Goal: Complete application form

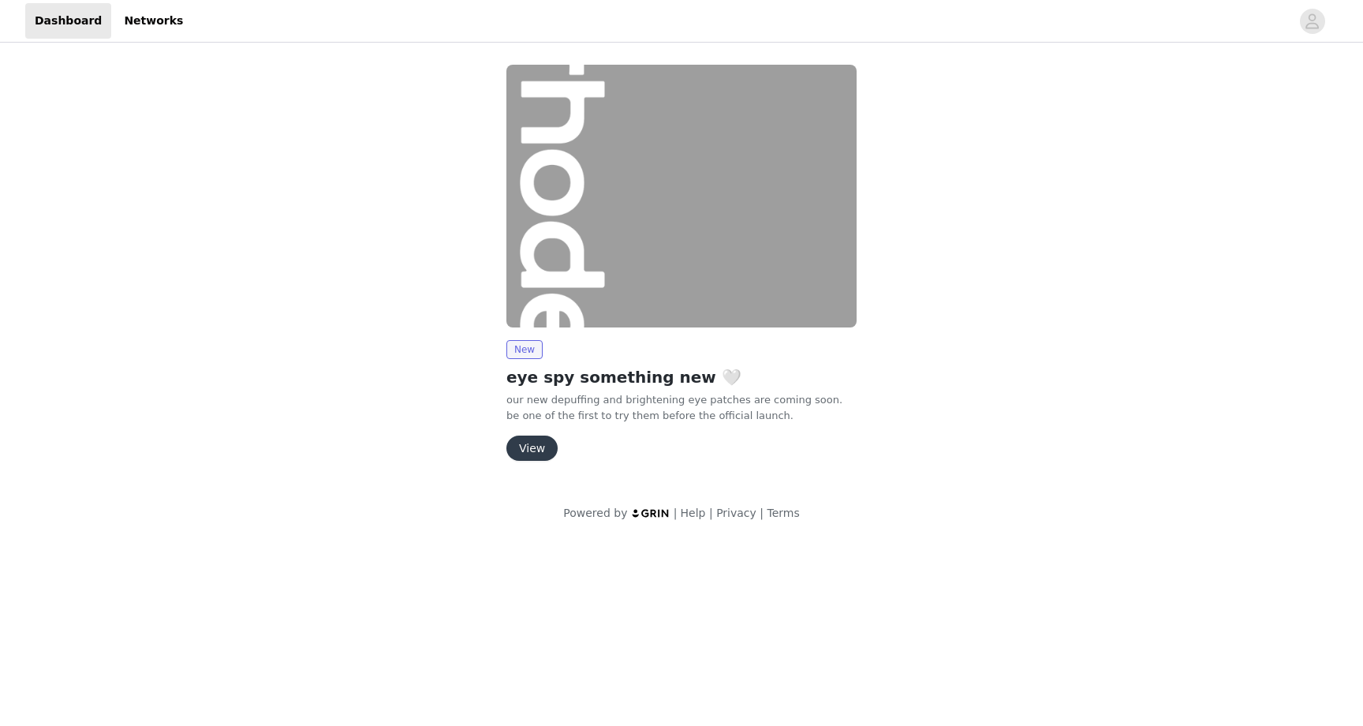
click at [542, 448] on button "View" at bounding box center [531, 447] width 51 height 25
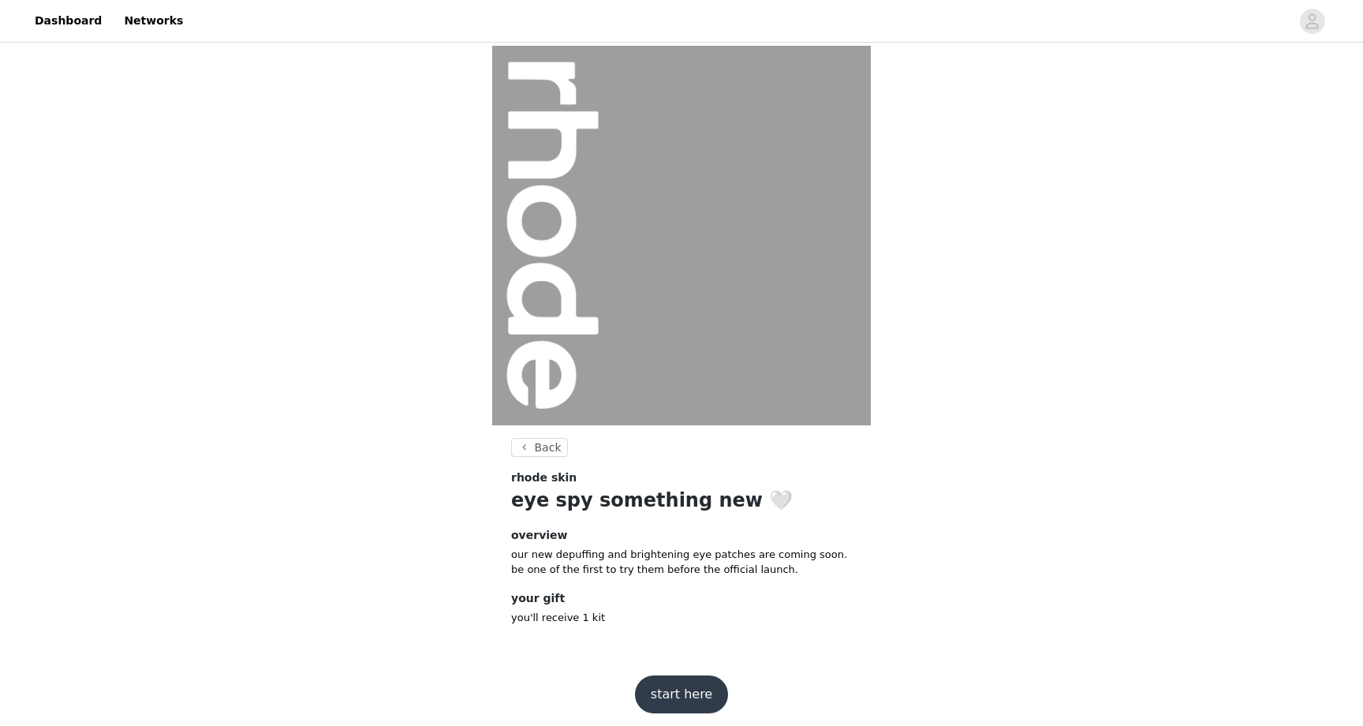
click at [691, 689] on button "start here" at bounding box center [681, 694] width 93 height 38
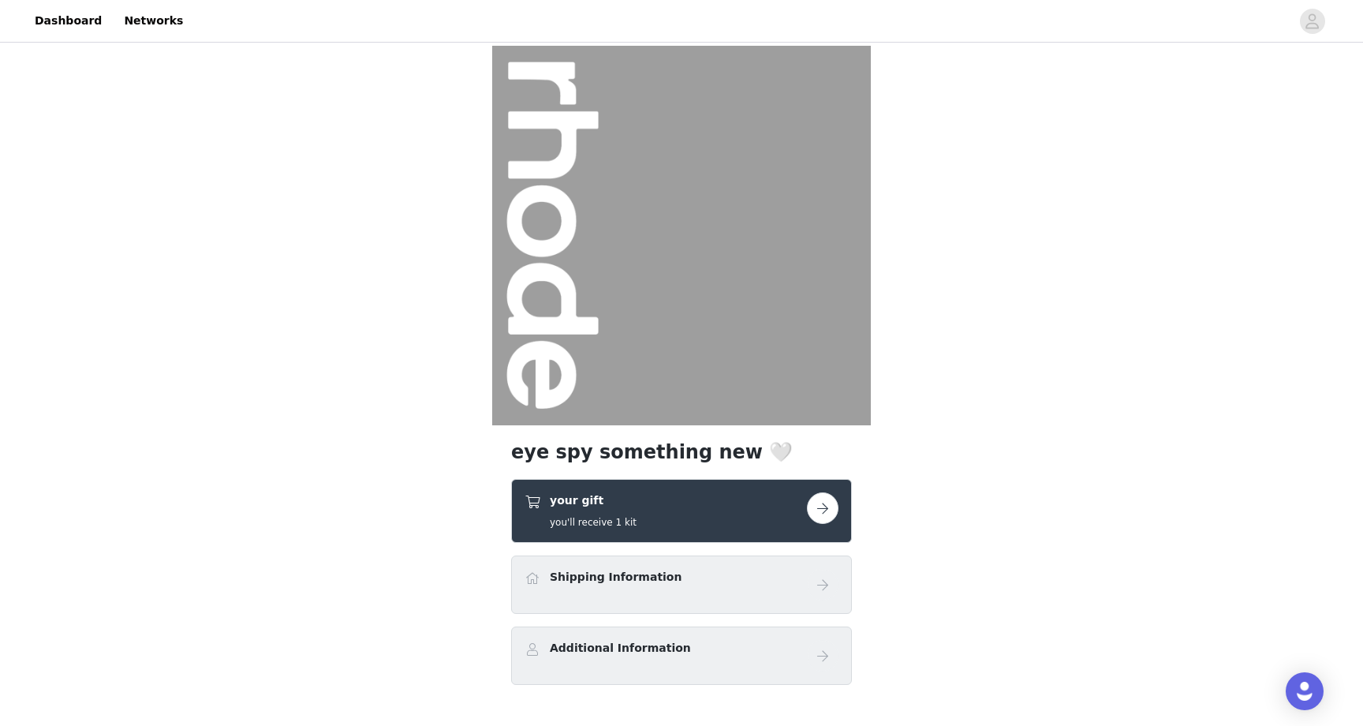
scroll to position [92, 0]
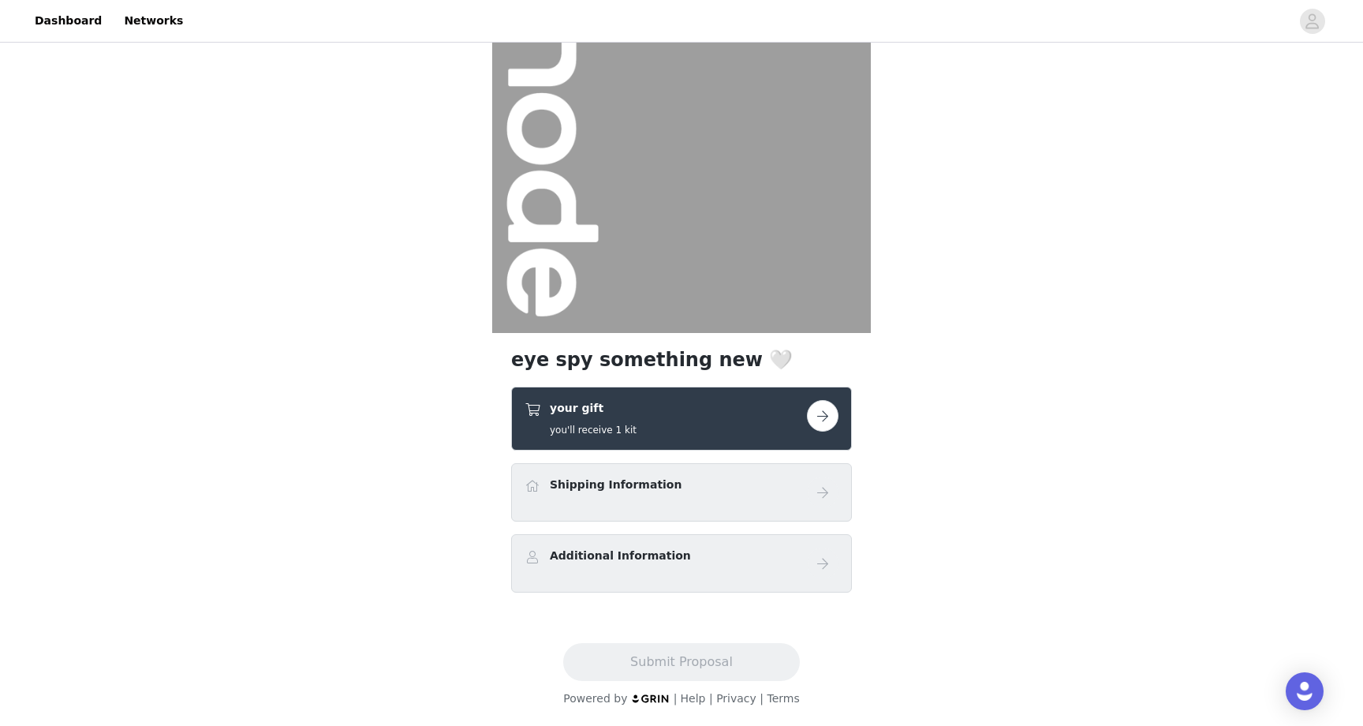
click at [823, 405] on button "button" at bounding box center [823, 416] width 32 height 32
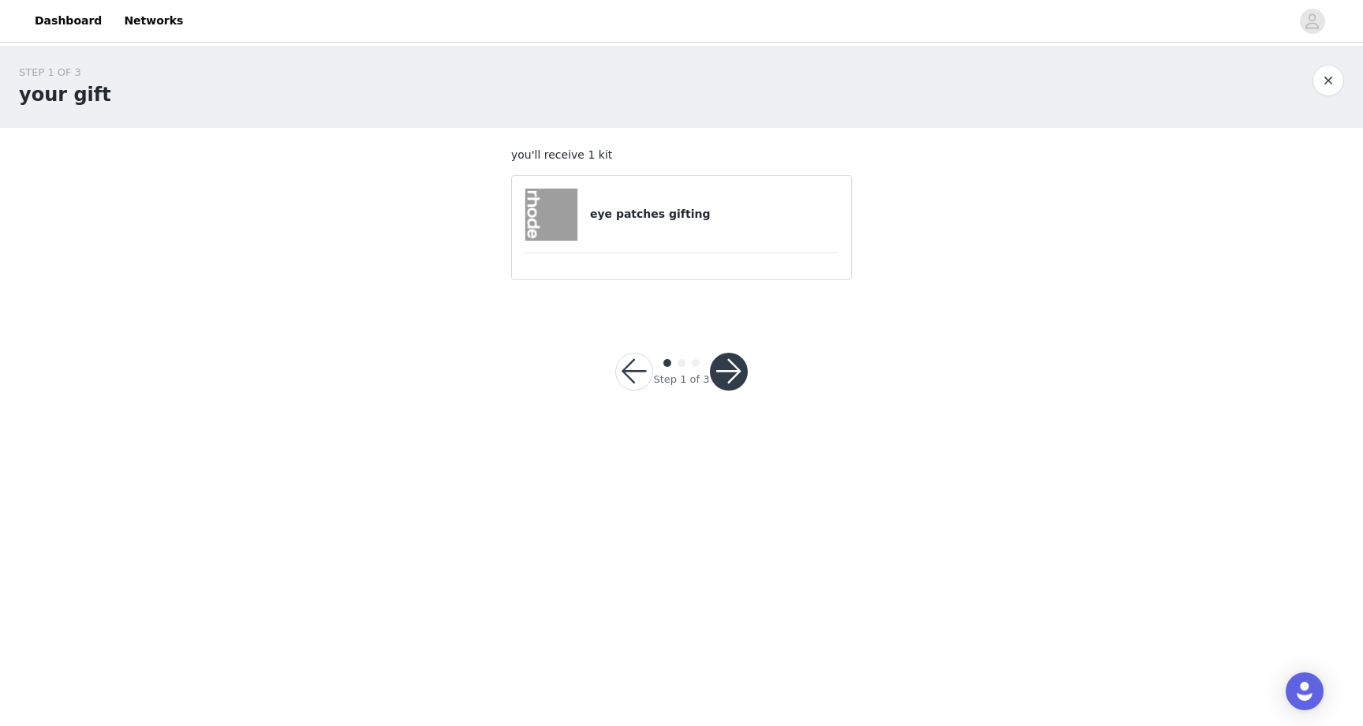
click at [730, 358] on button "button" at bounding box center [729, 372] width 38 height 38
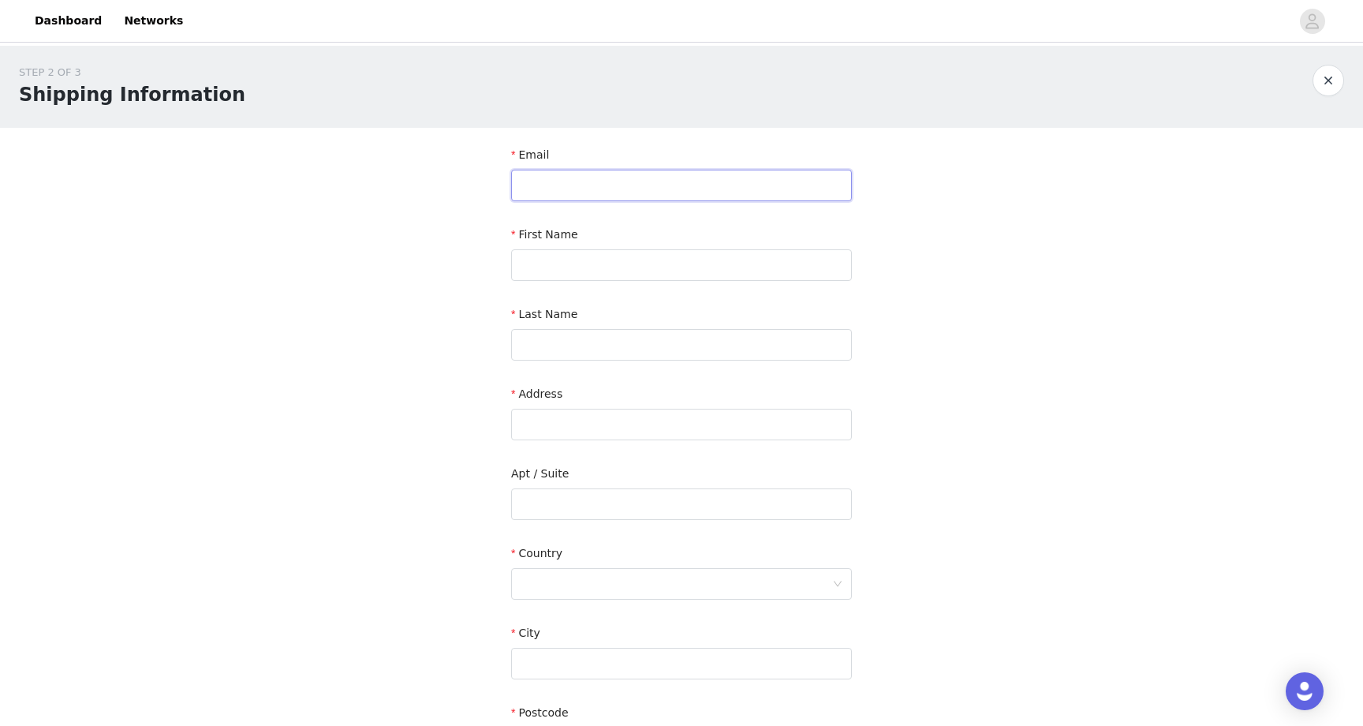
click at [666, 181] on input "text" at bounding box center [681, 186] width 341 height 32
type input "info.amandag@gmail.com"
type input "Amanda"
type input "Guido"
type input "8 Herzl St"
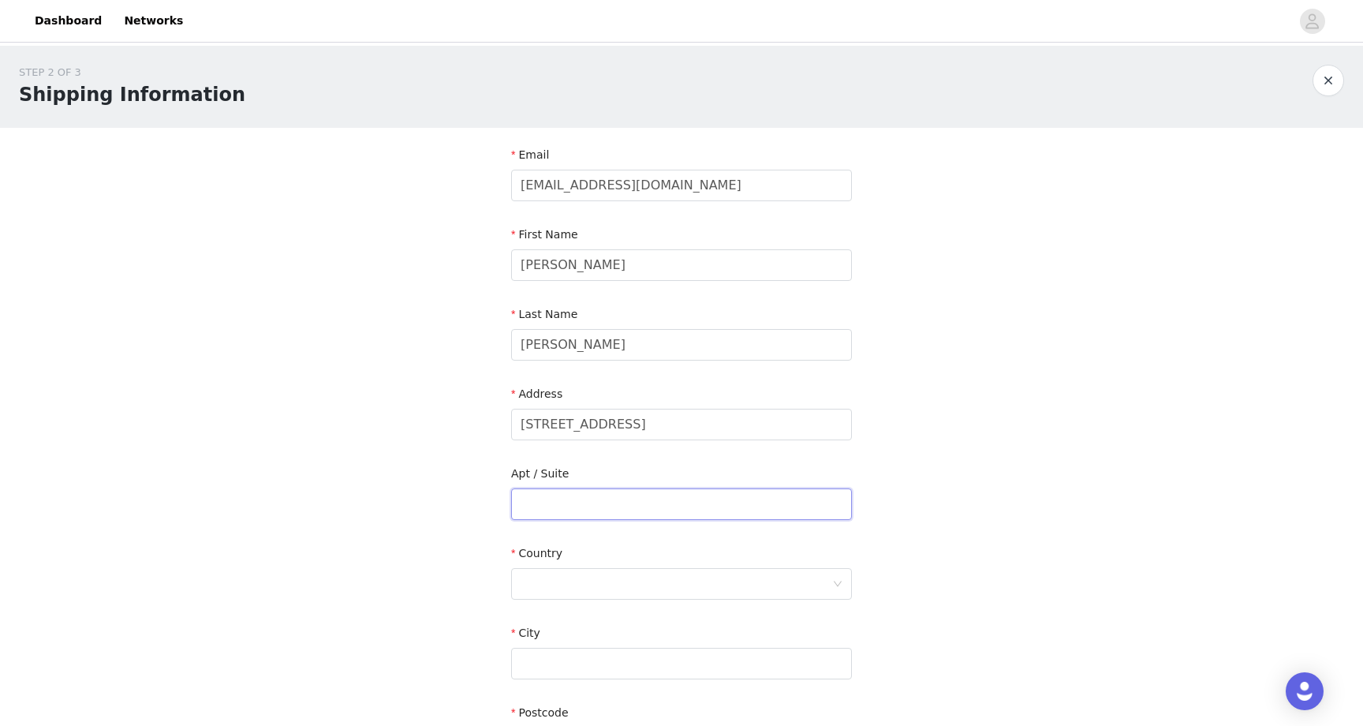
type input "-"
type input "Kleinburg"
type input "L4H 3Y3"
type input "4165229523"
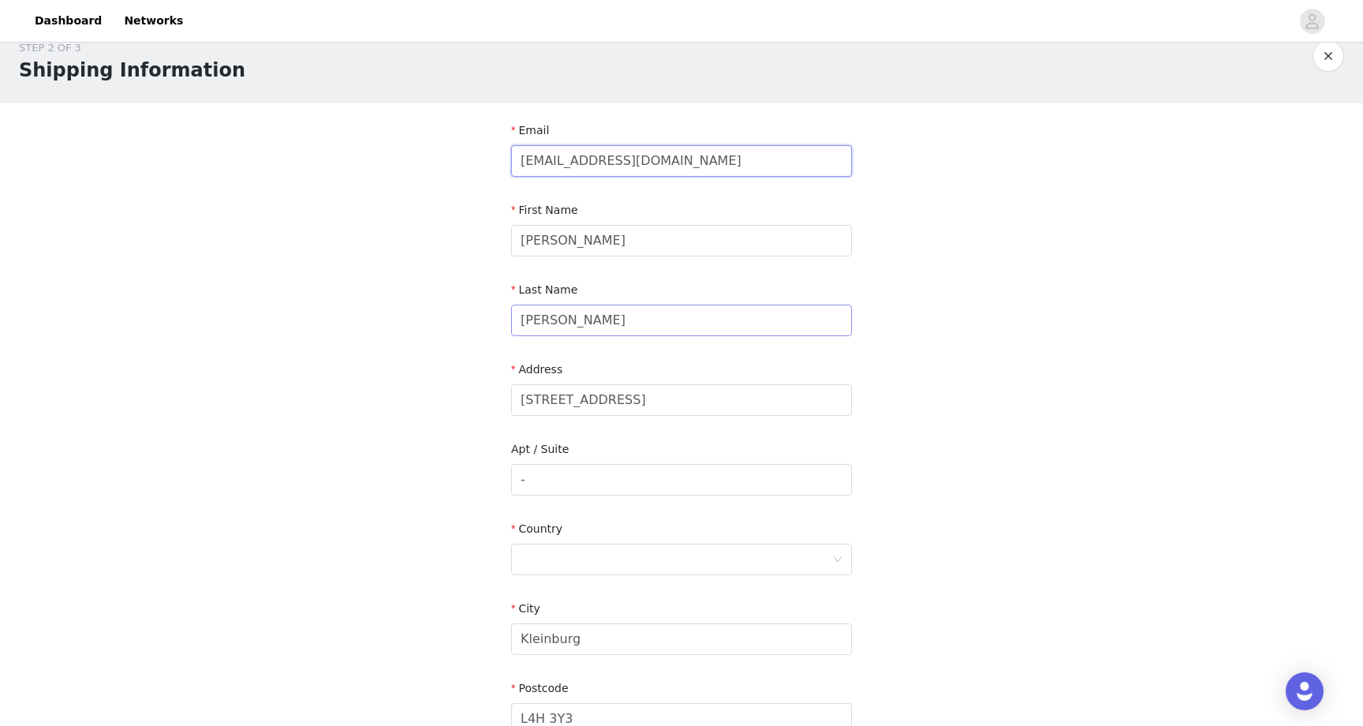
scroll to position [37, 0]
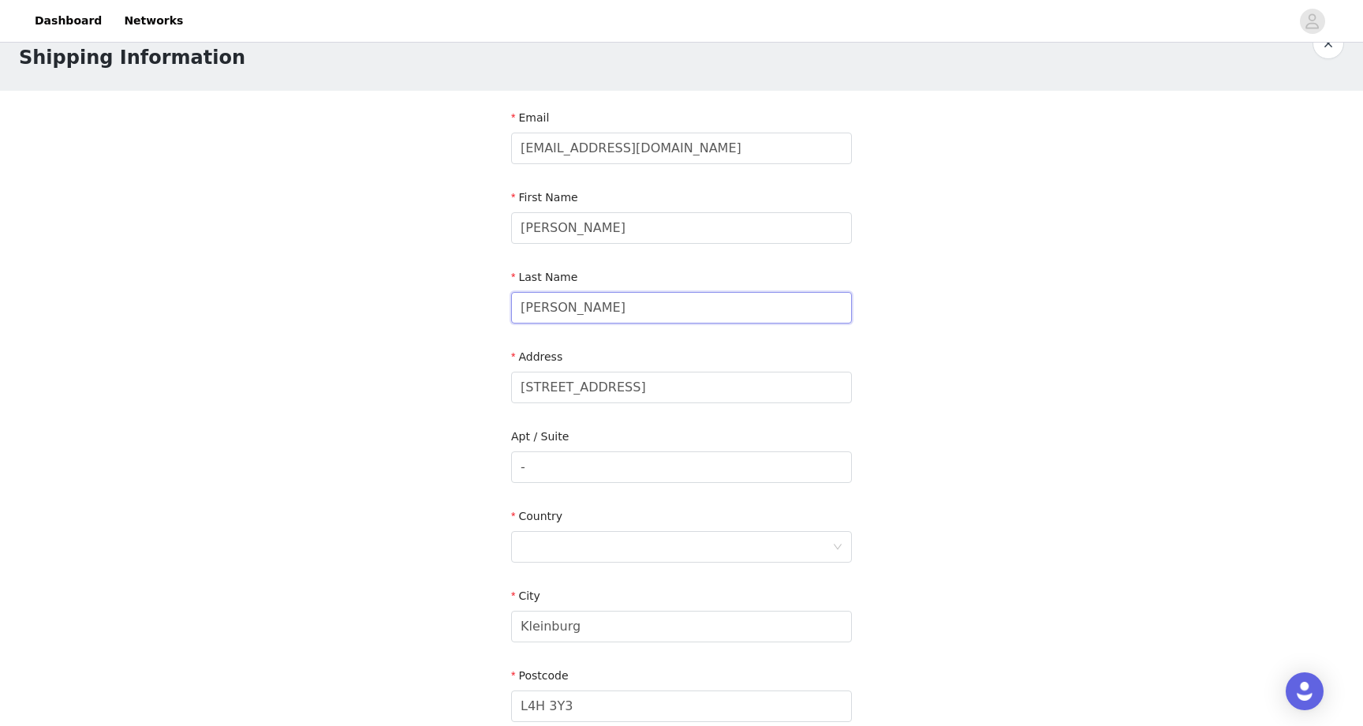
click at [632, 308] on input "Guido" at bounding box center [681, 308] width 341 height 32
type input "Pasceri"
click at [562, 388] on input "8 Herzl St" at bounding box center [681, 387] width 341 height 32
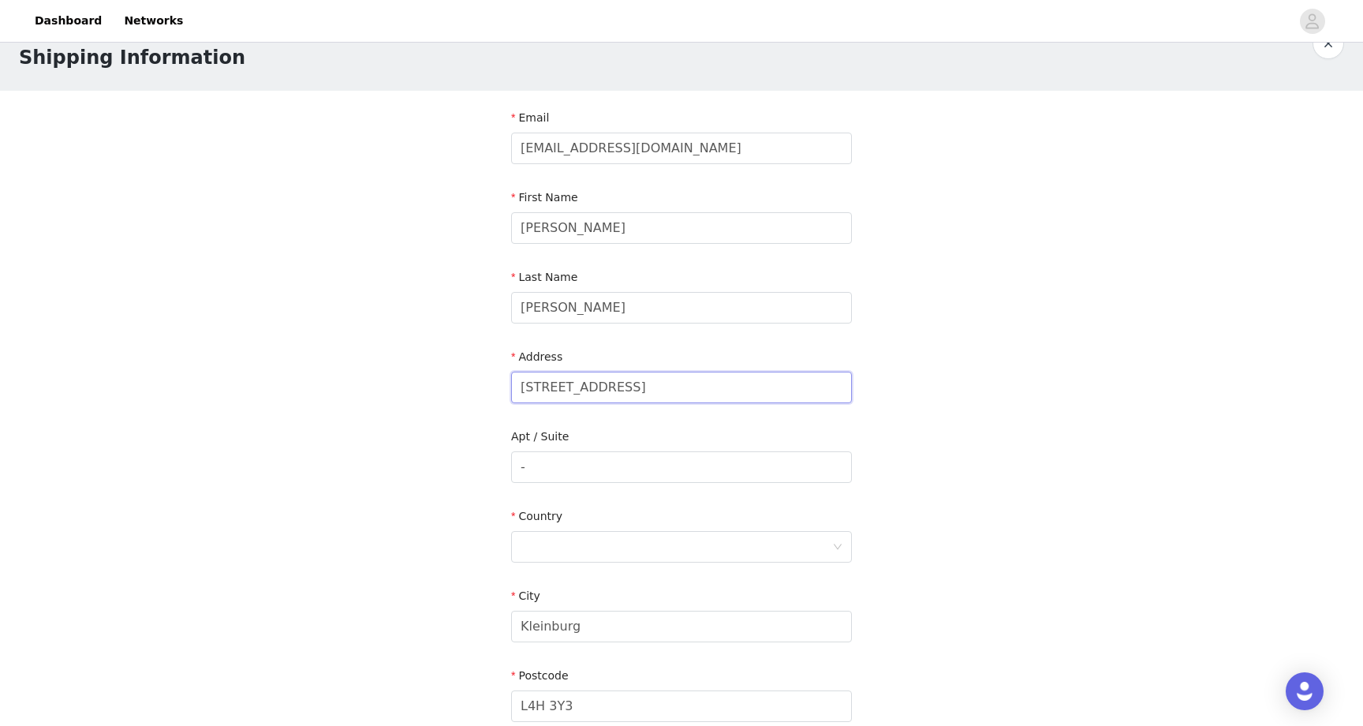
click at [562, 388] on input "8 Herzl St" at bounding box center [681, 387] width 341 height 32
click at [548, 465] on input "-" at bounding box center [681, 467] width 341 height 32
click at [590, 548] on div at bounding box center [677, 547] width 312 height 30
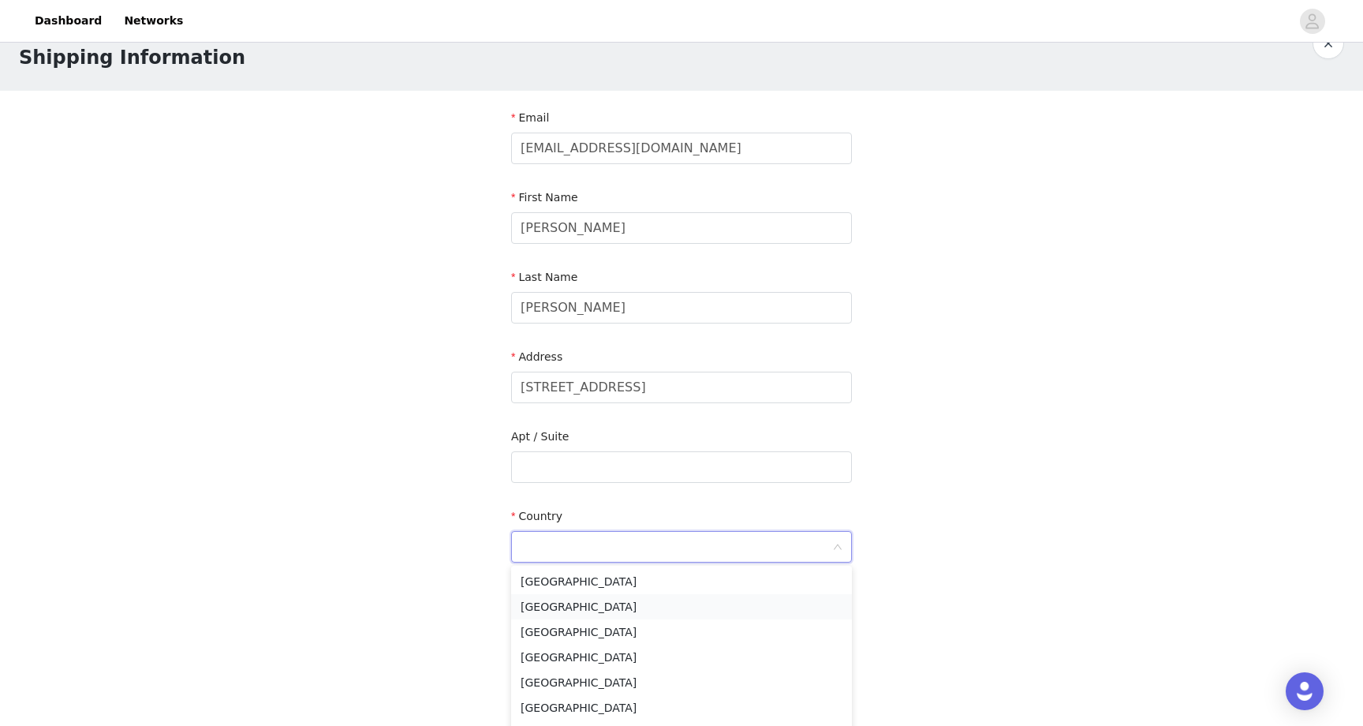
click at [563, 603] on li "Canada" at bounding box center [681, 606] width 341 height 25
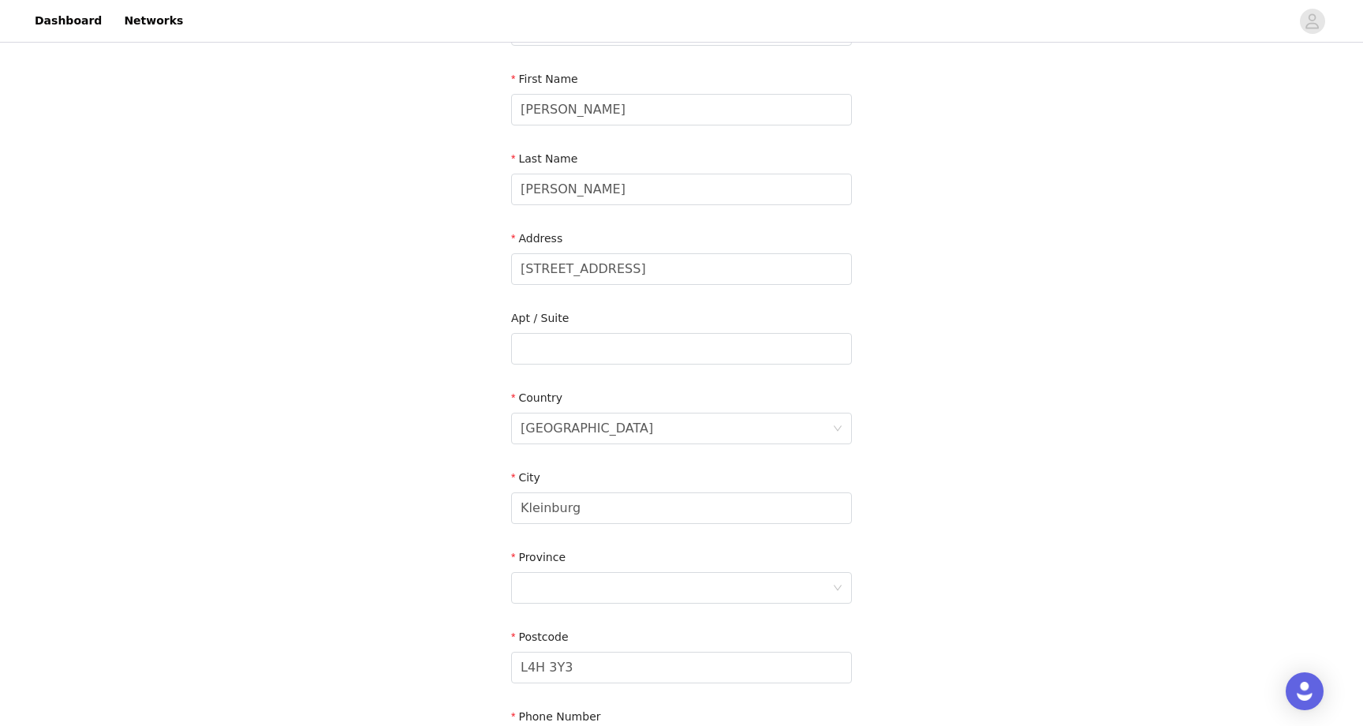
scroll to position [163, 0]
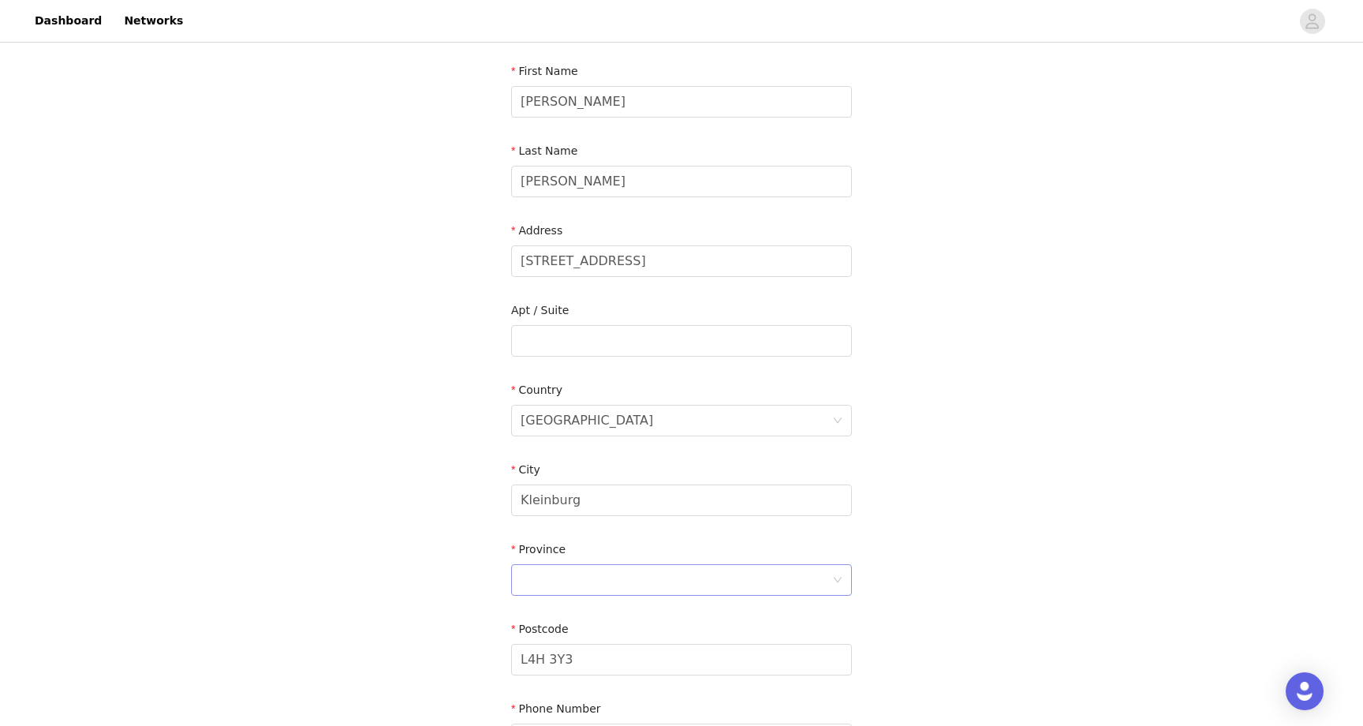
click at [572, 588] on div at bounding box center [677, 580] width 312 height 30
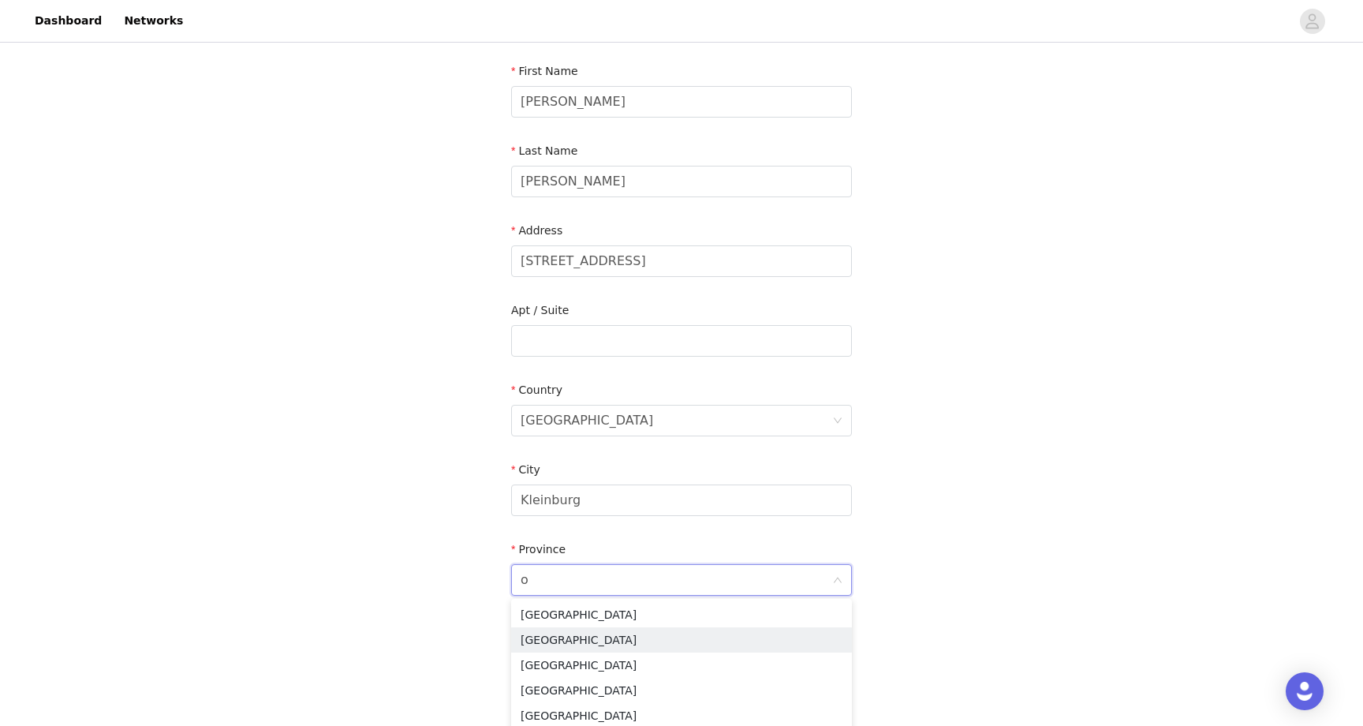
type input "on"
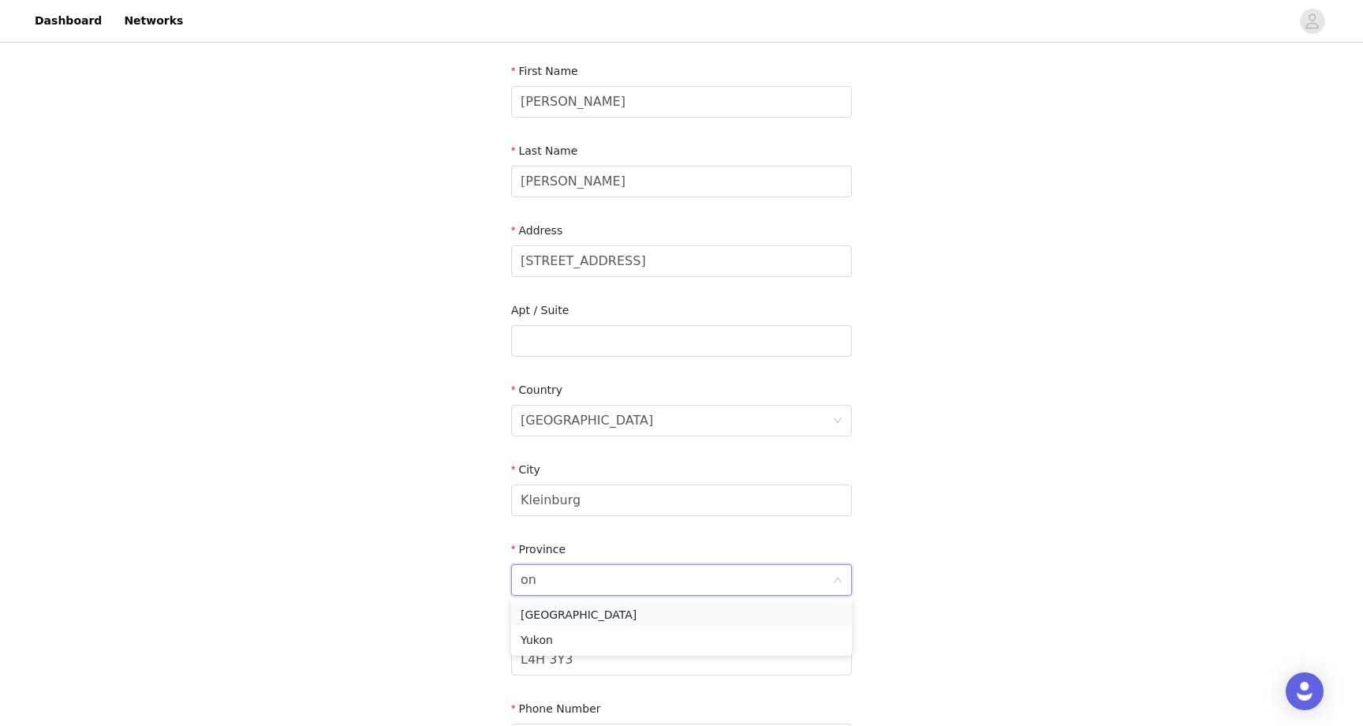
click at [558, 619] on li "Ontario" at bounding box center [681, 614] width 341 height 25
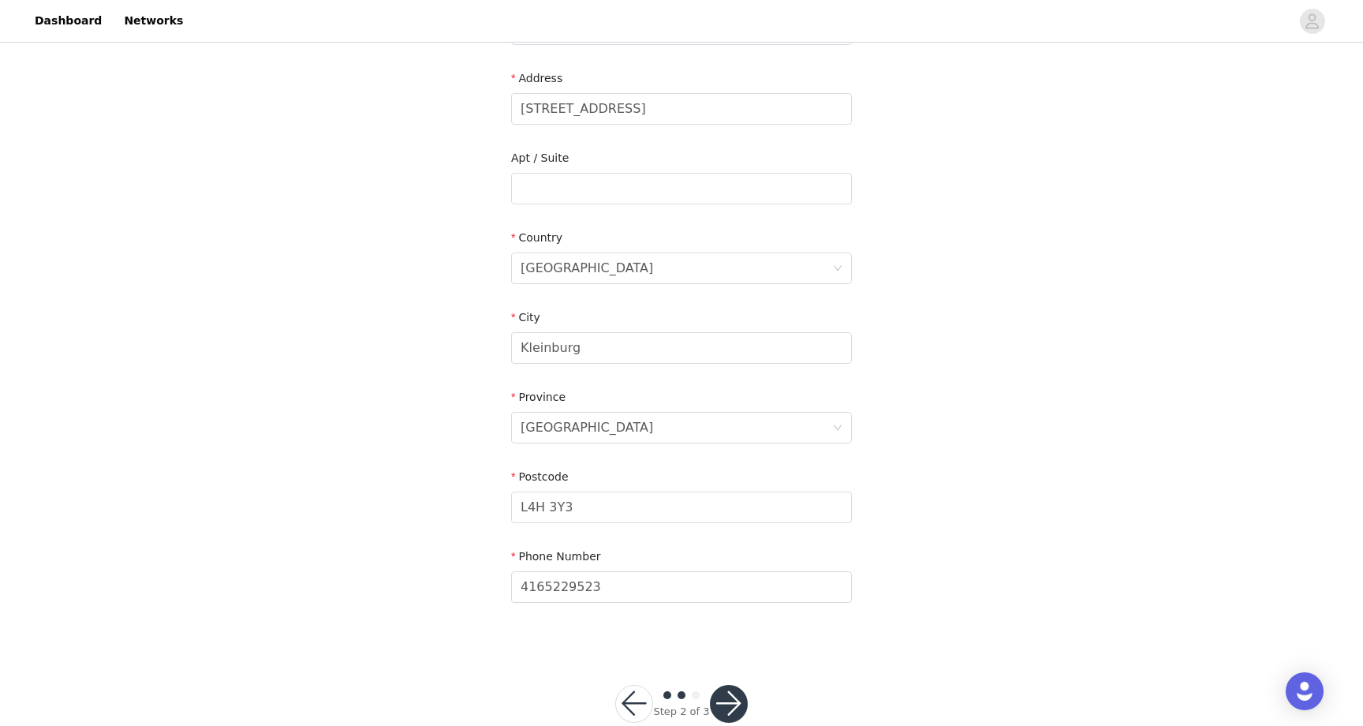
scroll to position [349, 0]
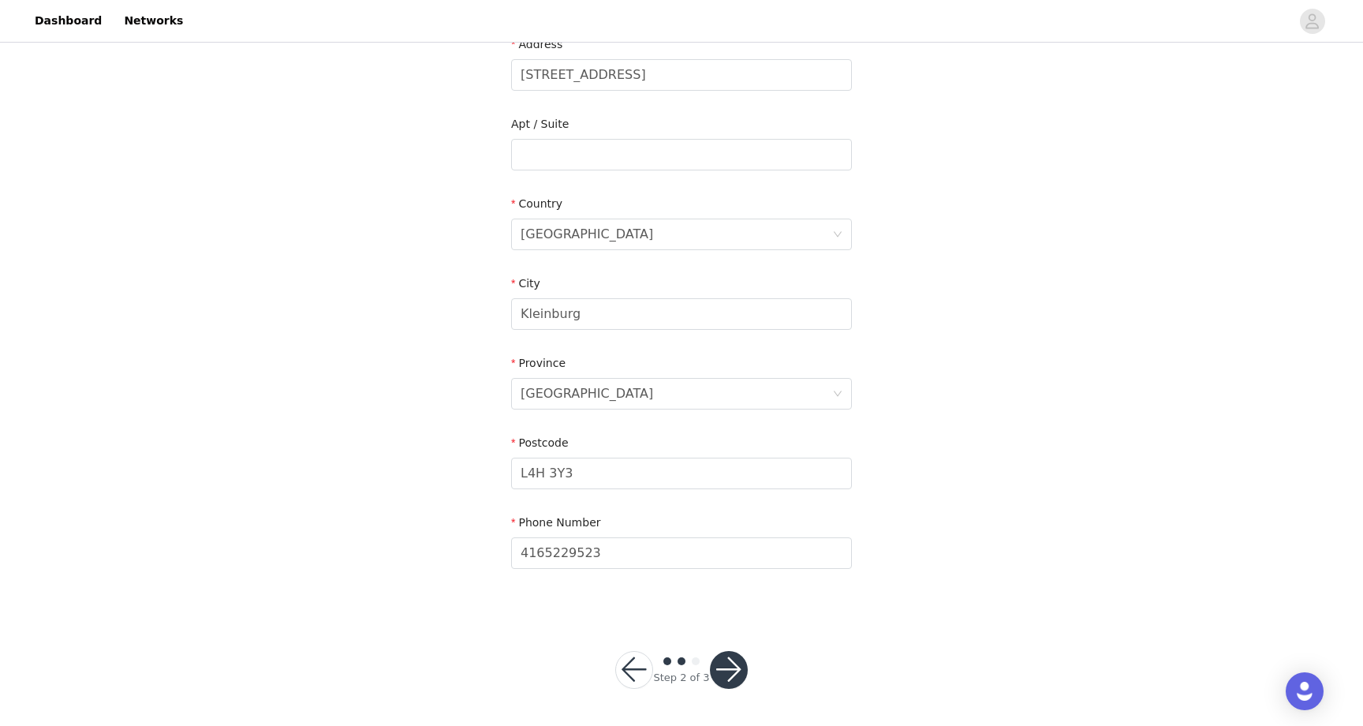
click at [733, 672] on button "button" at bounding box center [729, 670] width 38 height 38
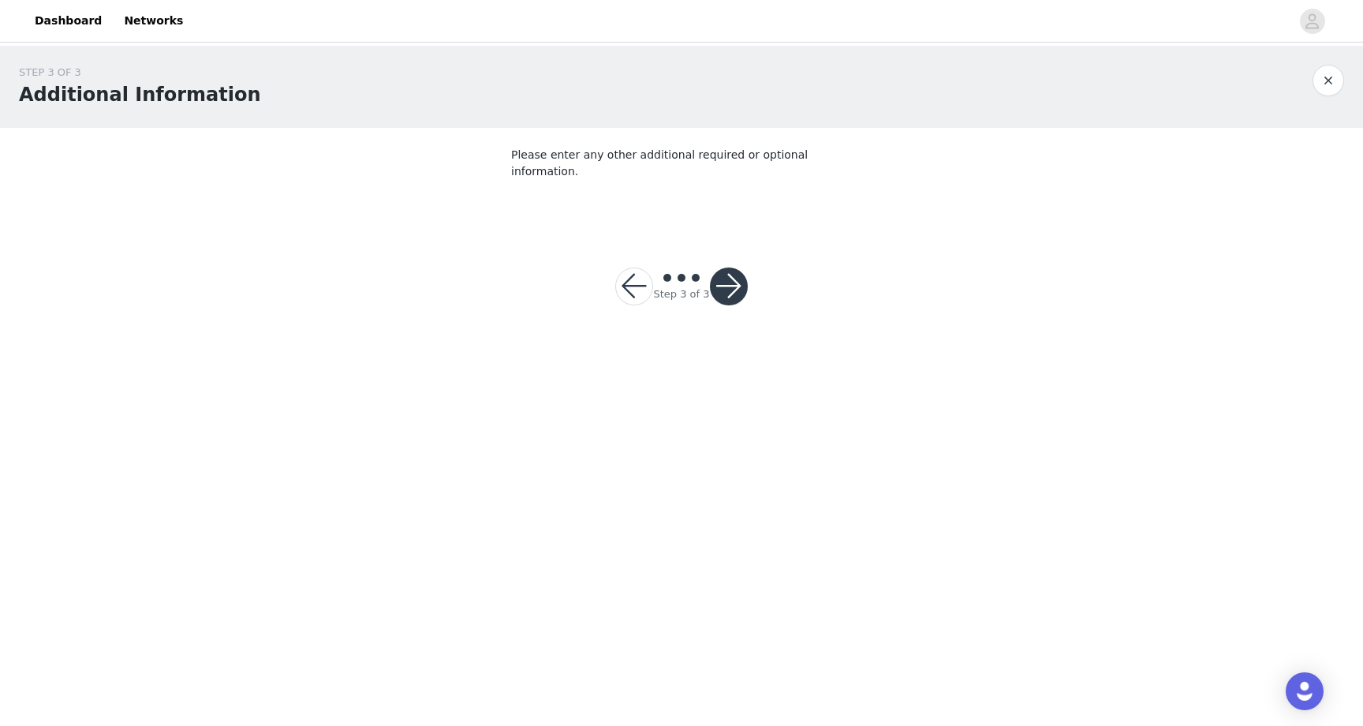
click at [733, 274] on button "button" at bounding box center [729, 286] width 38 height 38
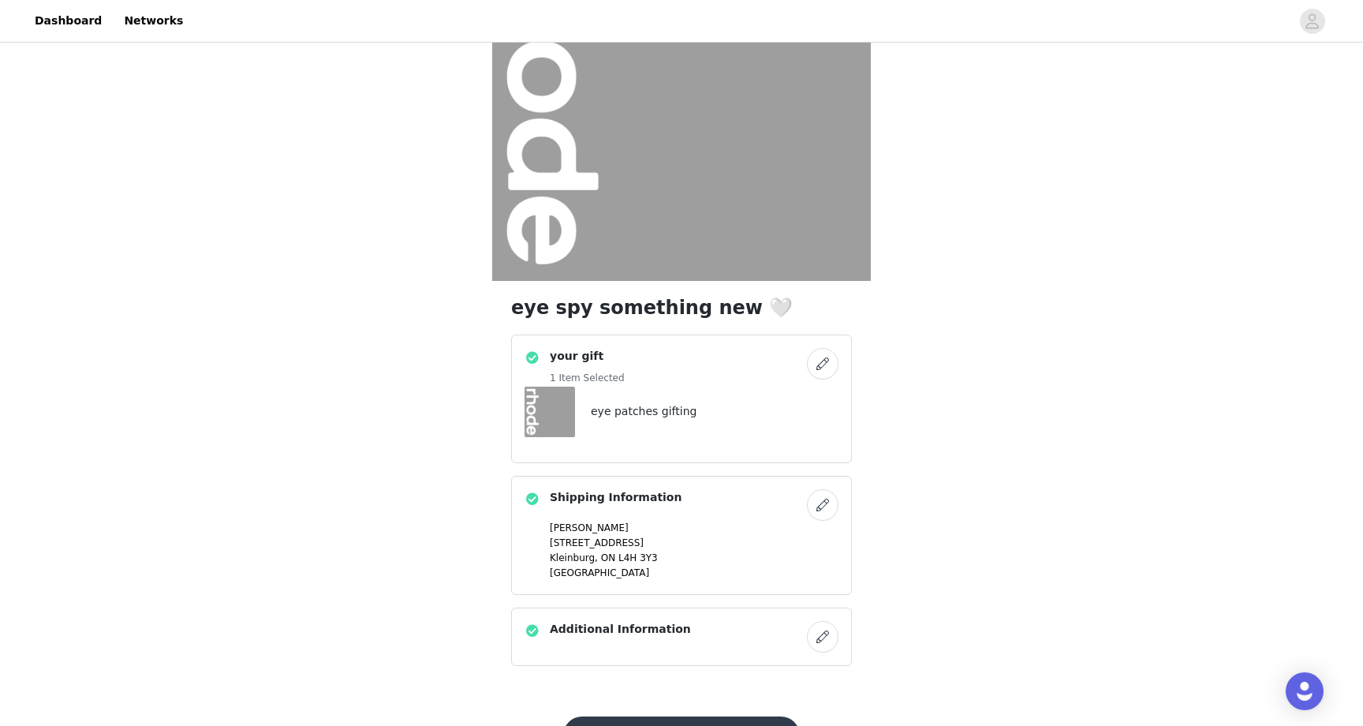
scroll to position [217, 0]
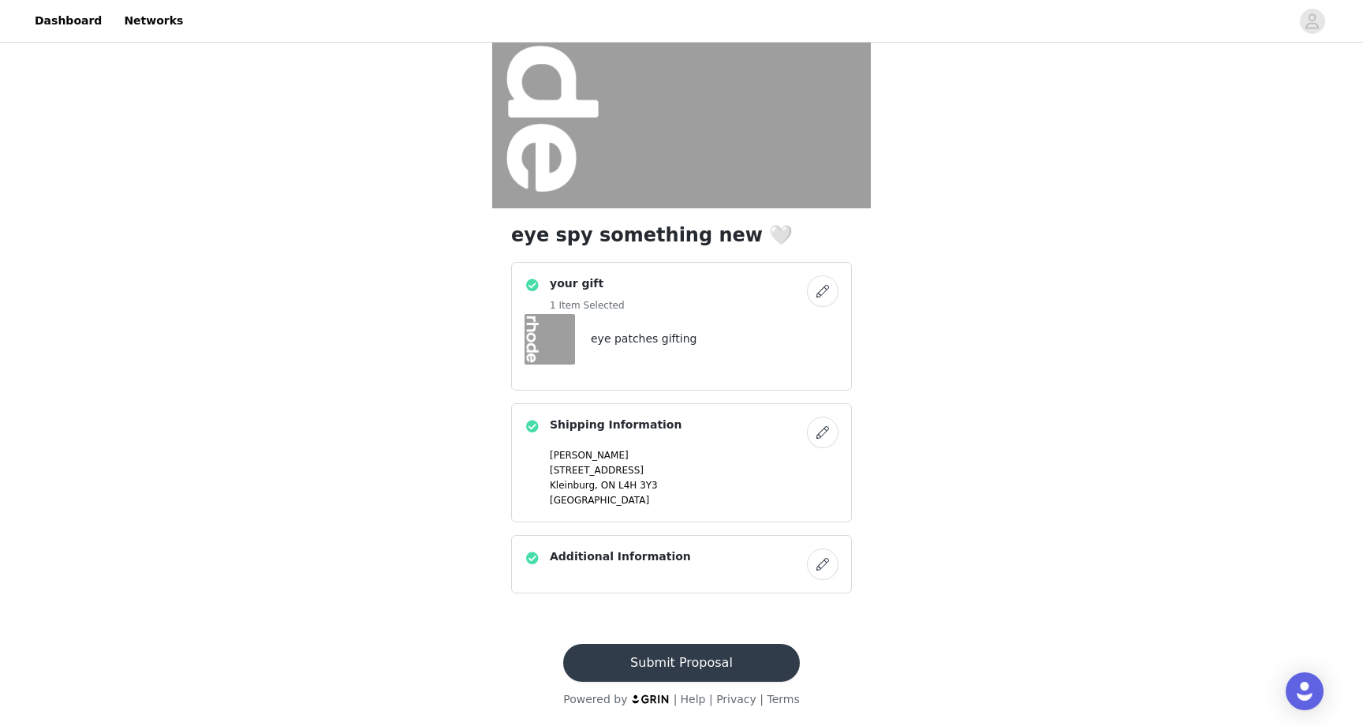
click at [679, 662] on button "Submit Proposal" at bounding box center [681, 663] width 236 height 38
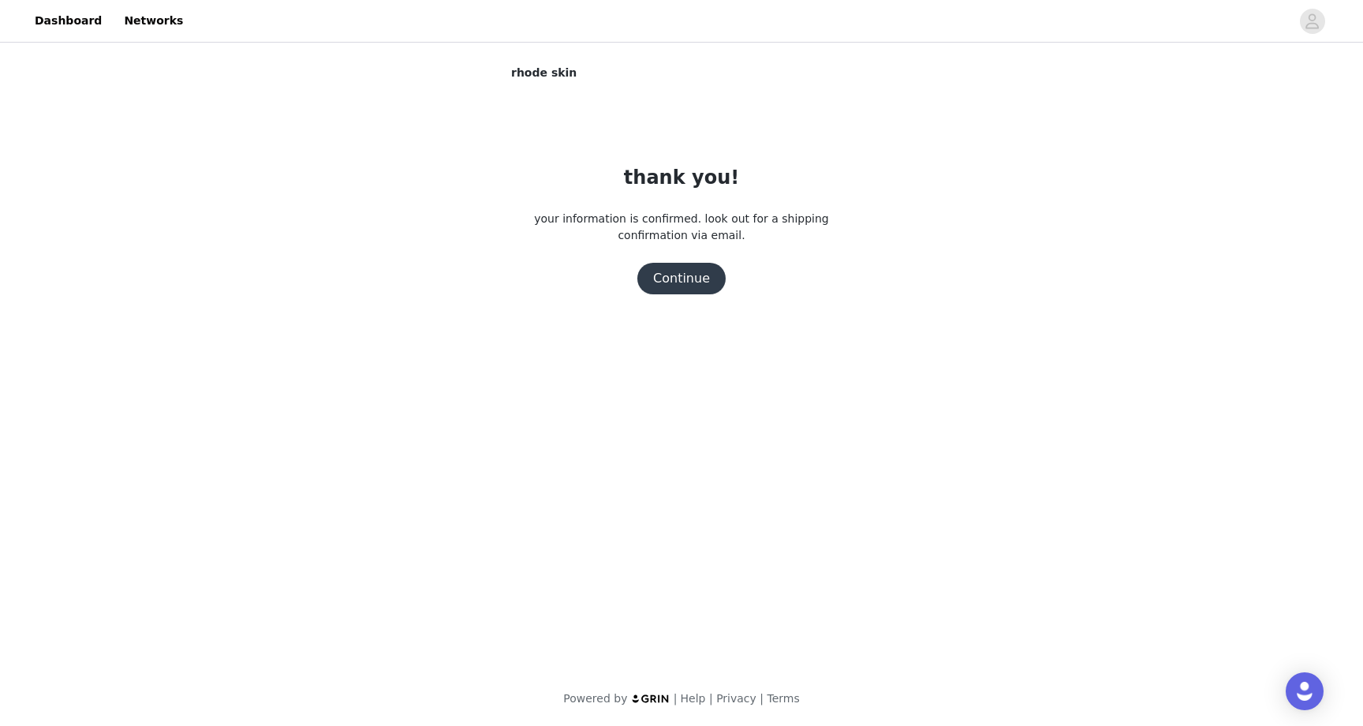
click at [686, 283] on button "Continue" at bounding box center [681, 279] width 88 height 32
